Goal: Task Accomplishment & Management: Complete application form

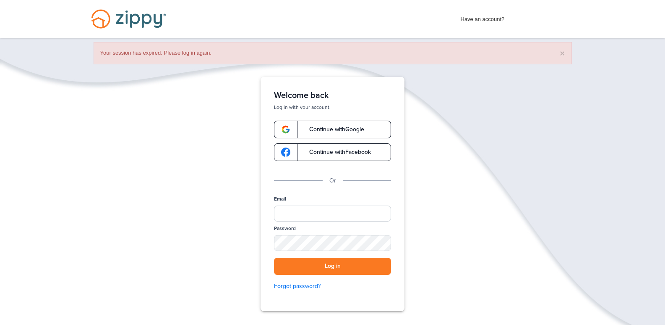
click at [325, 151] on span "Continue with Facebook" at bounding box center [336, 152] width 70 height 6
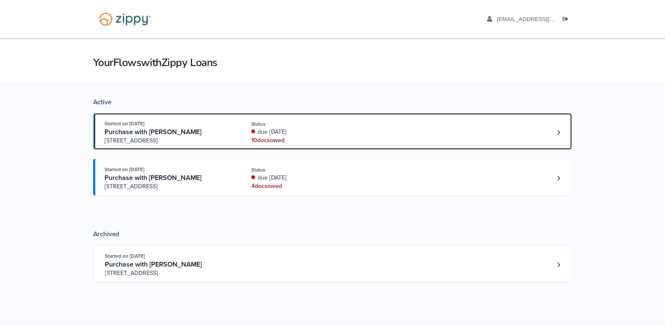
click at [272, 135] on div "due 2 days ago" at bounding box center [307, 132] width 112 height 8
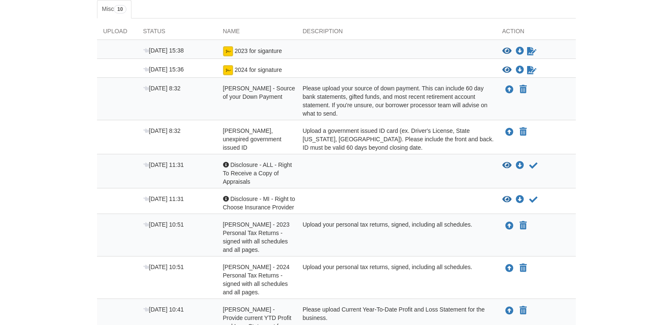
scroll to position [126, 0]
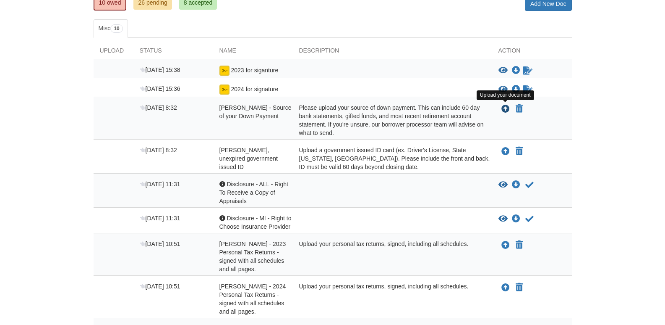
click at [506, 107] on icon "Upload Alissa Christie - Source of your Down Payment" at bounding box center [506, 109] width 8 height 8
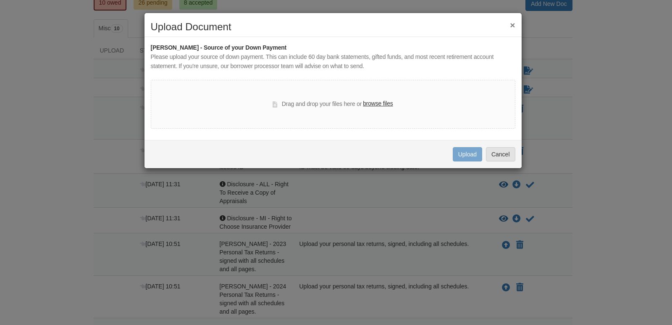
click at [375, 101] on label "browse files" at bounding box center [378, 103] width 30 height 9
click at [0, 0] on input "browse files" at bounding box center [0, 0] width 0 height 0
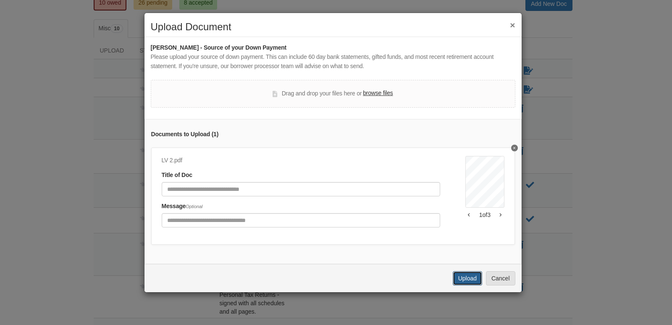
click at [481, 278] on button "Upload" at bounding box center [467, 278] width 29 height 14
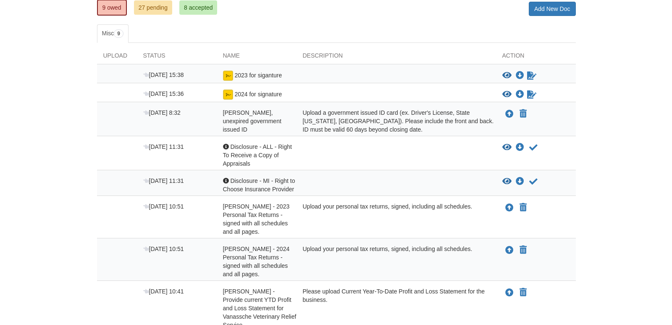
scroll to position [121, 0]
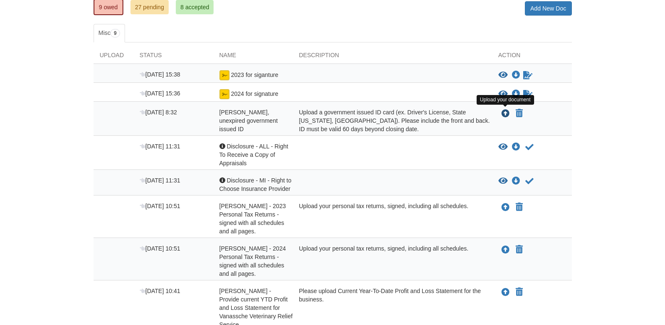
click at [503, 113] on icon "Upload Alissa Christie - Valid, unexpired government issued ID" at bounding box center [506, 114] width 8 height 8
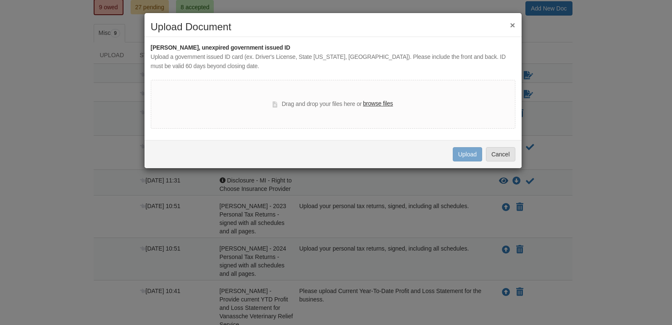
click at [372, 99] on label "browse files" at bounding box center [378, 103] width 30 height 9
click at [0, 0] on input "browse files" at bounding box center [0, 0] width 0 height 0
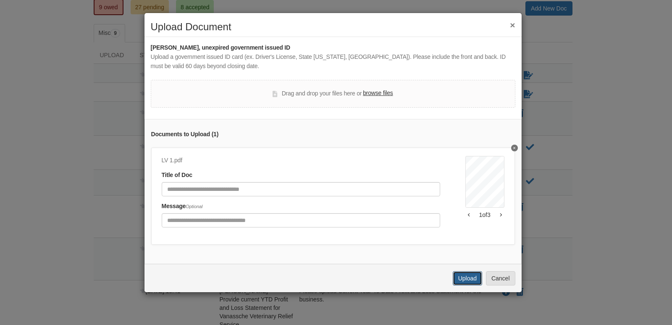
click at [459, 285] on button "Upload" at bounding box center [467, 278] width 29 height 14
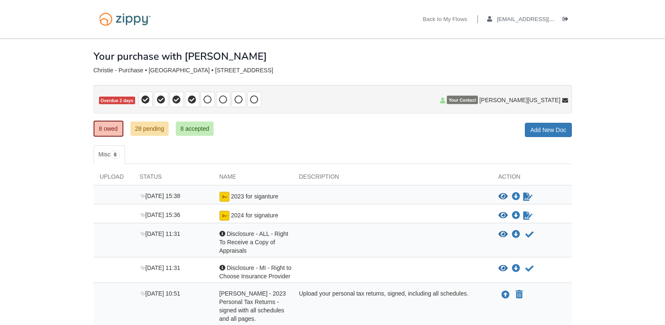
scroll to position [121, 0]
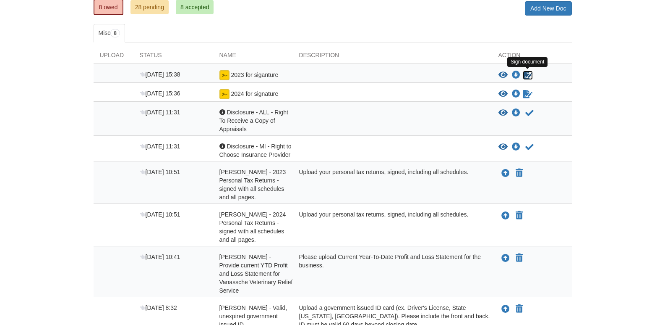
click at [525, 73] on icon "Sign Form" at bounding box center [528, 75] width 9 height 8
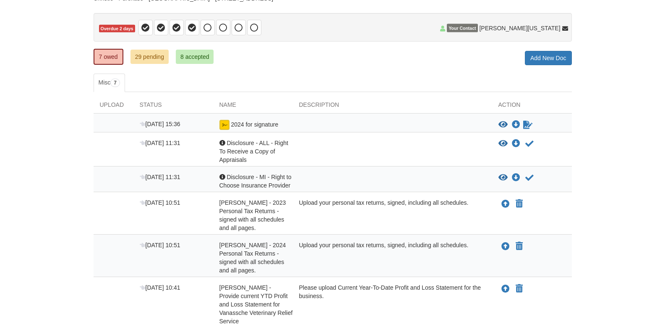
scroll to position [84, 0]
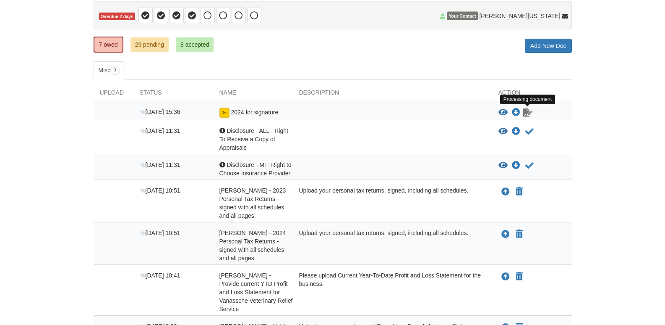
click at [527, 114] on icon "Waiting for your co-borrower to e-sign" at bounding box center [528, 112] width 9 height 8
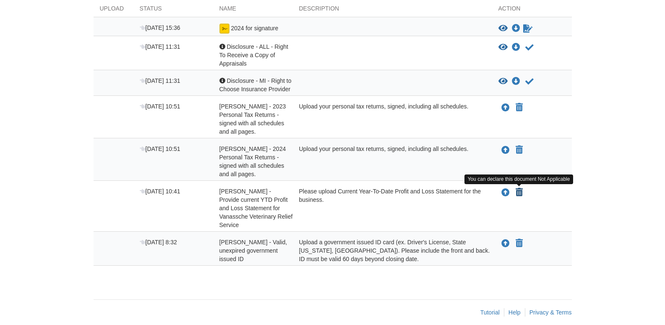
scroll to position [0, 0]
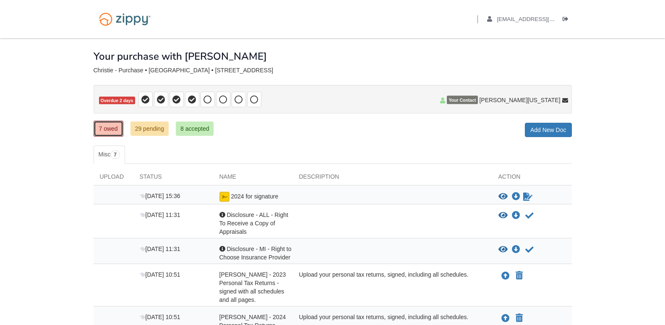
click at [107, 129] on link "7 owed" at bounding box center [109, 128] width 30 height 16
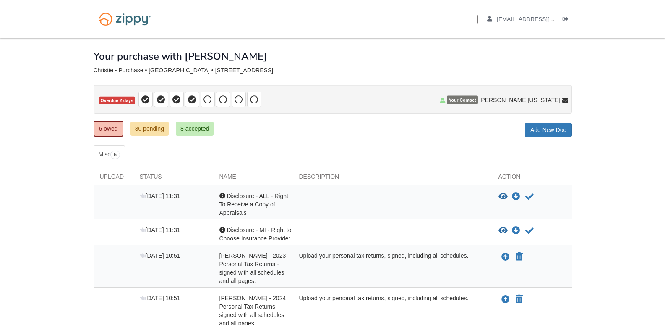
scroll to position [42, 0]
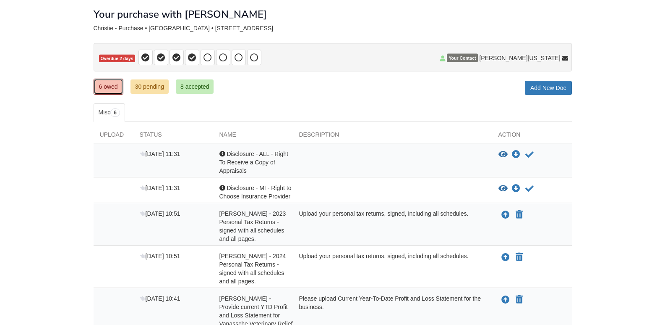
click at [97, 93] on link "6 owed" at bounding box center [109, 87] width 30 height 16
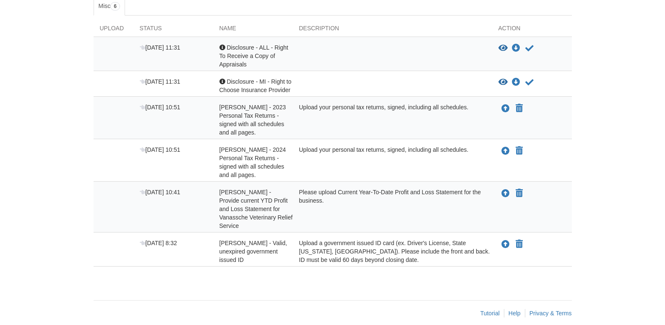
scroll to position [149, 0]
click at [509, 109] on icon "Upload Linda Vanassche - 2023 Personal Tax Returns - signed with all schedules …" at bounding box center [506, 108] width 8 height 8
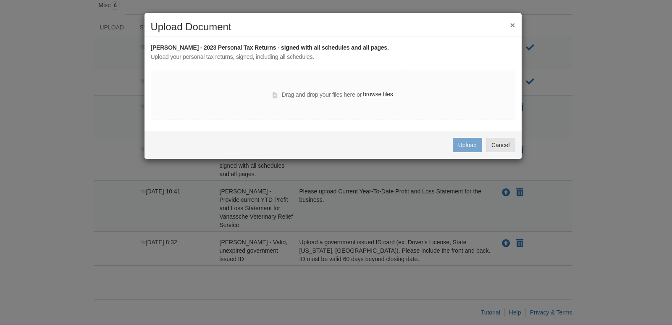
click at [511, 26] on button "×" at bounding box center [512, 25] width 5 height 9
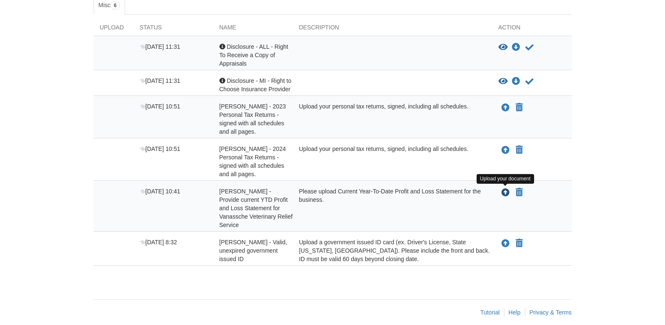
click at [505, 191] on icon "Upload Linda Vanassche - Provide current YTD Profit and Loss Statement for Vana…" at bounding box center [506, 192] width 8 height 8
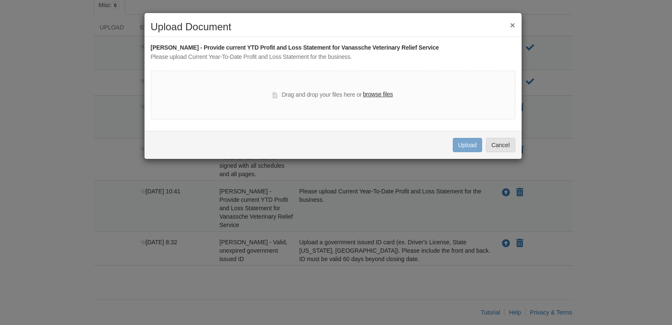
click at [373, 94] on label "browse files" at bounding box center [378, 94] width 30 height 9
click at [0, 0] on input "browse files" at bounding box center [0, 0] width 0 height 0
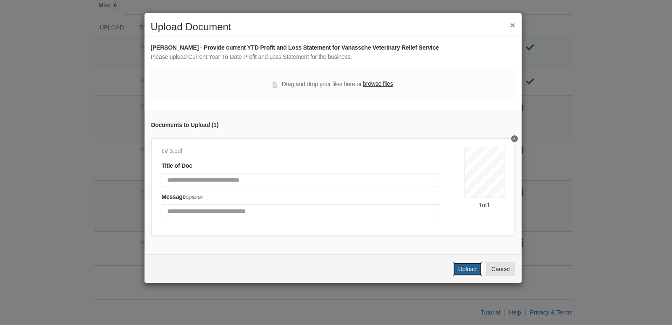
click at [465, 276] on button "Upload" at bounding box center [467, 269] width 29 height 14
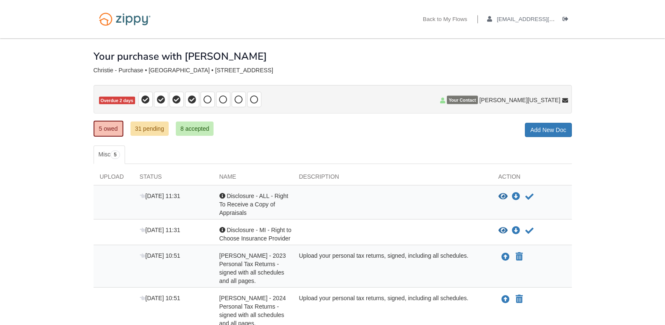
scroll to position [107, 0]
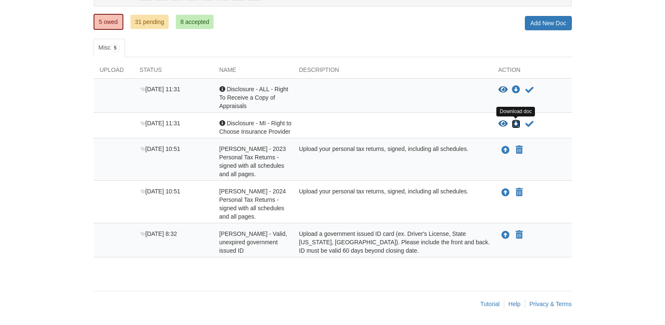
click at [515, 121] on icon "Download Disclosure - MI - Right to Choose Insurance Provider" at bounding box center [516, 124] width 8 height 8
click at [503, 90] on icon "View Disclosure - ALL - Right To Receive a Copy of Appraisals" at bounding box center [503, 90] width 9 height 8
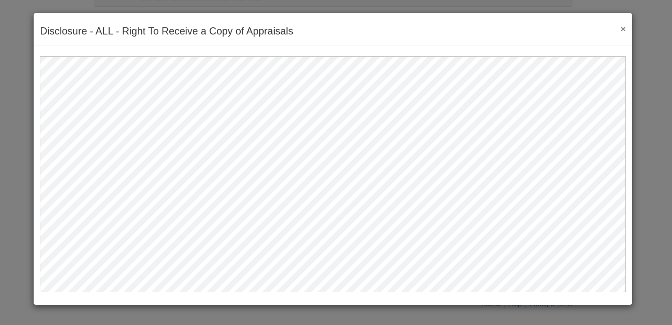
click at [624, 28] on button "×" at bounding box center [620, 28] width 10 height 9
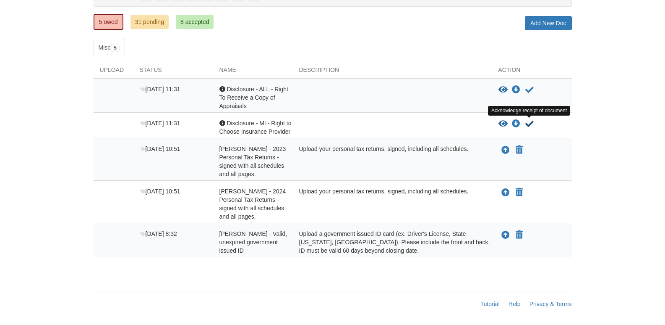
click at [532, 122] on icon "Acknowledge receipt of document" at bounding box center [530, 124] width 8 height 8
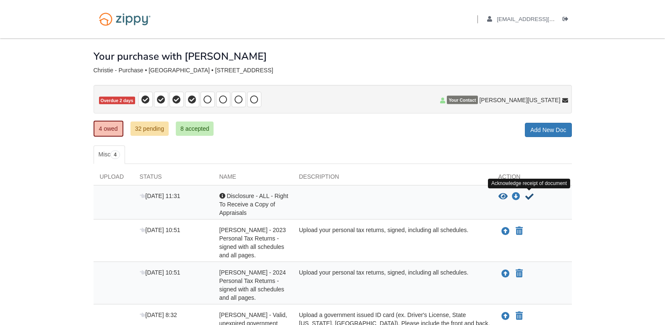
click at [534, 195] on button "Acknowledge receipt of document" at bounding box center [530, 196] width 10 height 10
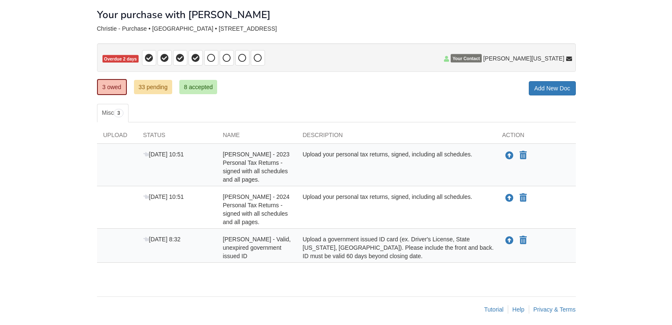
scroll to position [47, 0]
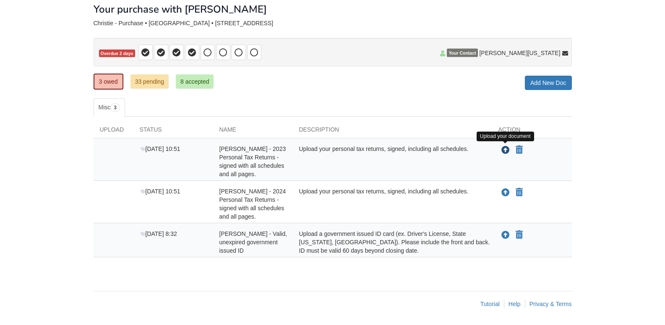
click at [506, 150] on icon "Upload Linda Vanassche - 2023 Personal Tax Returns - signed with all schedules …" at bounding box center [506, 150] width 8 height 8
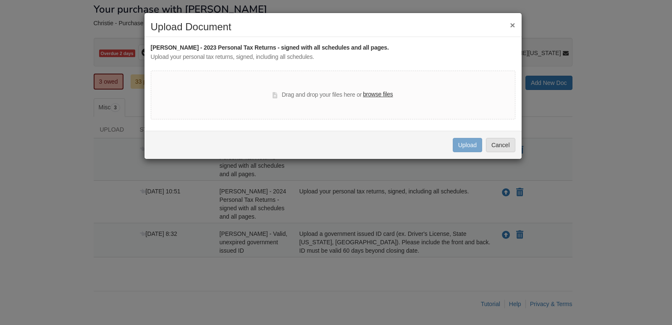
click at [359, 92] on div "Drag and drop your files here or browse files" at bounding box center [332, 95] width 120 height 10
click at [379, 92] on label "browse files" at bounding box center [378, 94] width 30 height 9
click at [0, 0] on input "browse files" at bounding box center [0, 0] width 0 height 0
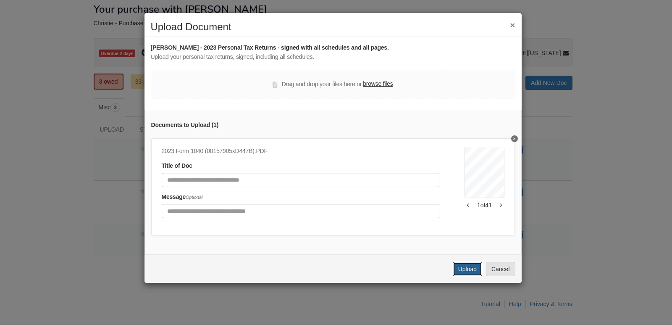
click at [466, 271] on button "Upload" at bounding box center [467, 269] width 29 height 14
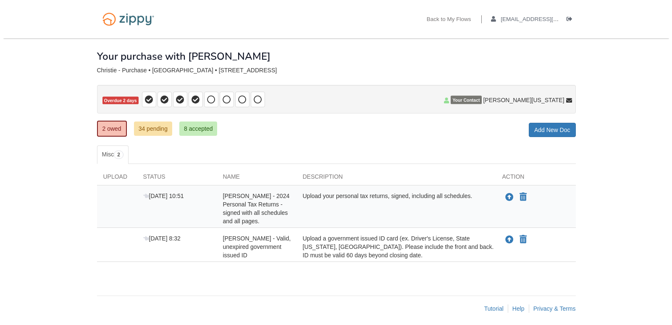
scroll to position [5, 0]
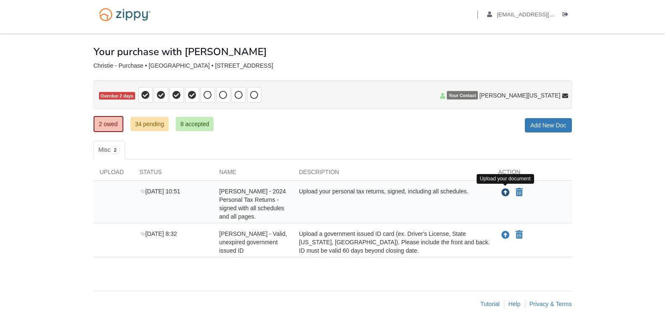
click at [503, 187] on button "Upload your document" at bounding box center [506, 192] width 10 height 11
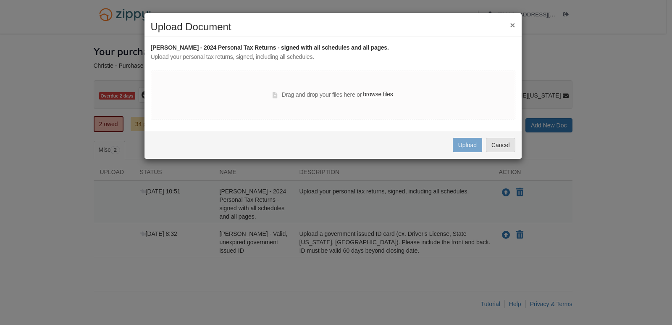
click at [376, 92] on label "browse files" at bounding box center [378, 94] width 30 height 9
click at [0, 0] on input "browse files" at bounding box center [0, 0] width 0 height 0
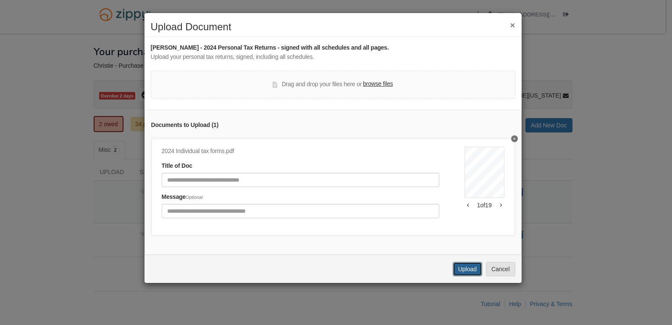
click at [475, 274] on button "Upload" at bounding box center [467, 269] width 29 height 14
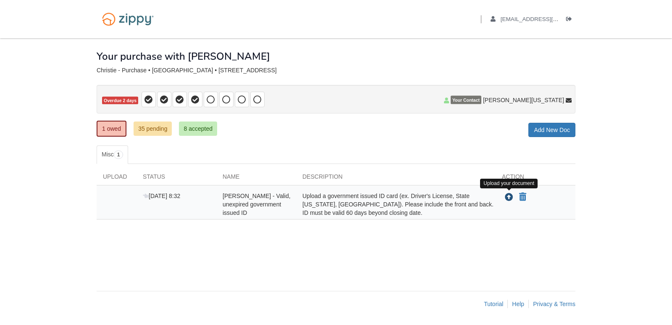
click at [510, 198] on icon "Upload Linda Vanassche - Valid, unexpired government issued ID" at bounding box center [509, 197] width 8 height 8
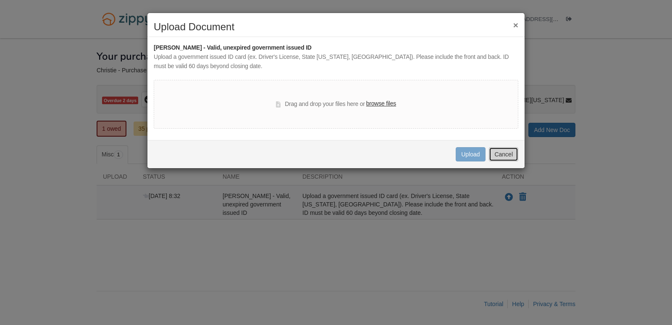
click at [503, 152] on button "Cancel" at bounding box center [503, 154] width 29 height 14
